Goal: Task Accomplishment & Management: Manage account settings

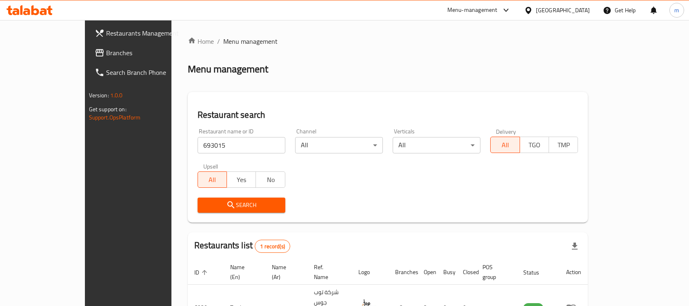
scroll to position [43, 0]
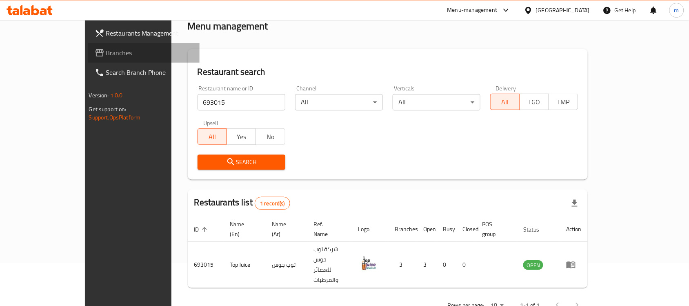
click at [106, 56] on span "Branches" at bounding box center [149, 53] width 87 height 10
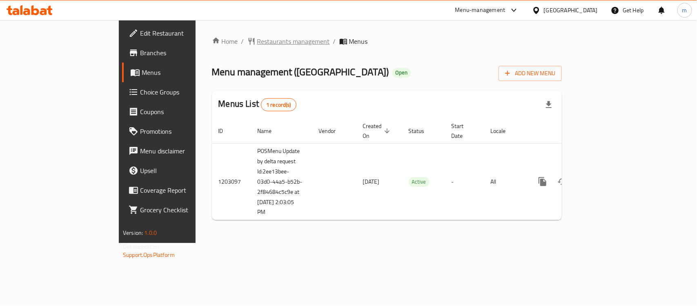
click at [257, 40] on span "Restaurants management" at bounding box center [293, 41] width 73 height 10
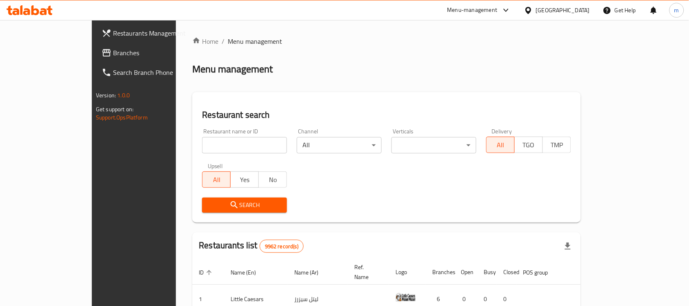
click at [202, 141] on input "search" at bounding box center [244, 145] width 85 height 16
paste input "669488"
type input "669488"
click at [197, 196] on div "Search" at bounding box center [244, 204] width 95 height 25
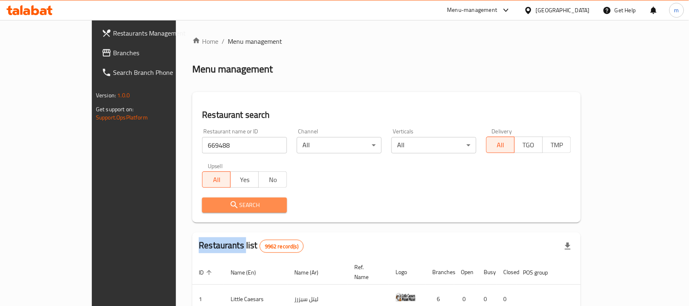
click at [209, 203] on span "Search" at bounding box center [245, 205] width 72 height 10
click at [174, 203] on div at bounding box center [344, 153] width 689 height 306
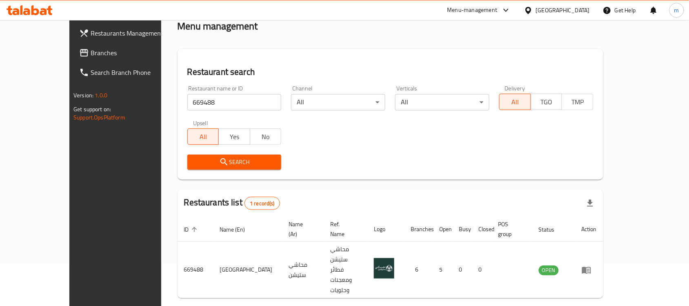
click at [524, 173] on div "Search" at bounding box center [391, 161] width 416 height 25
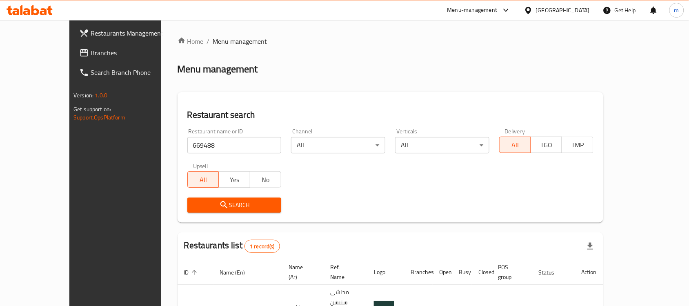
click at [91, 57] on span "Branches" at bounding box center [134, 53] width 87 height 10
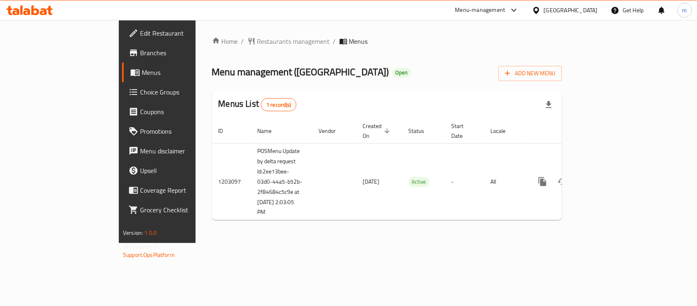
click at [140, 96] on span "Choice Groups" at bounding box center [184, 92] width 89 height 10
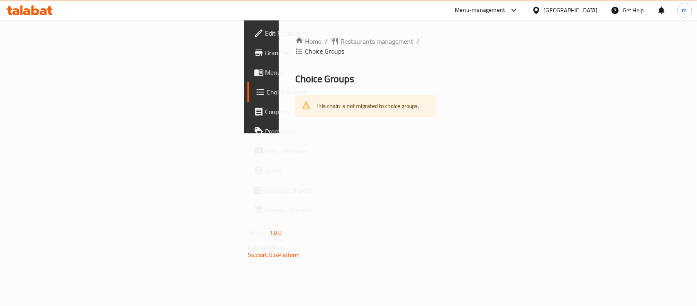
click at [295, 106] on div "This chain is not migrated to choice groups." at bounding box center [366, 106] width 142 height 22
drag, startPoint x: 150, startPoint y: 96, endPoint x: 278, endPoint y: 105, distance: 127.7
click at [295, 105] on div "This chain is not migrated to choice groups." at bounding box center [366, 106] width 142 height 22
click at [265, 74] on span "Menus" at bounding box center [309, 72] width 89 height 10
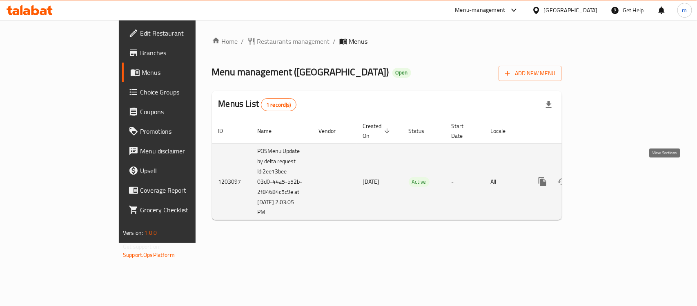
click at [607, 176] on icon "enhanced table" at bounding box center [602, 181] width 10 height 10
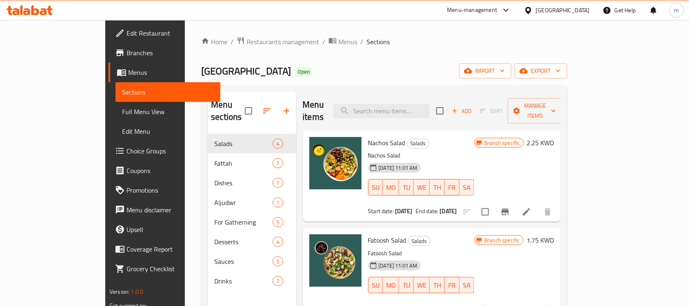
click at [127, 152] on span "Choice Groups" at bounding box center [170, 151] width 87 height 10
